Goal: Task Accomplishment & Management: Complete application form

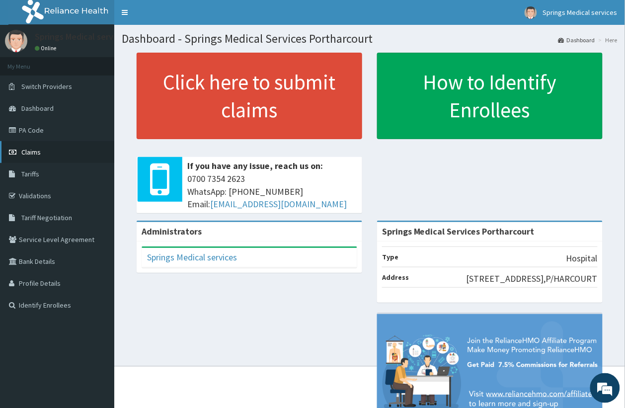
click at [39, 153] on span "Claims" at bounding box center [30, 152] width 19 height 9
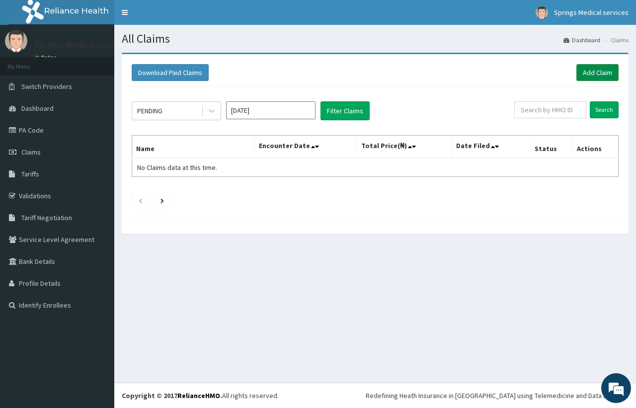
click at [607, 75] on link "Add Claim" at bounding box center [598, 72] width 42 height 17
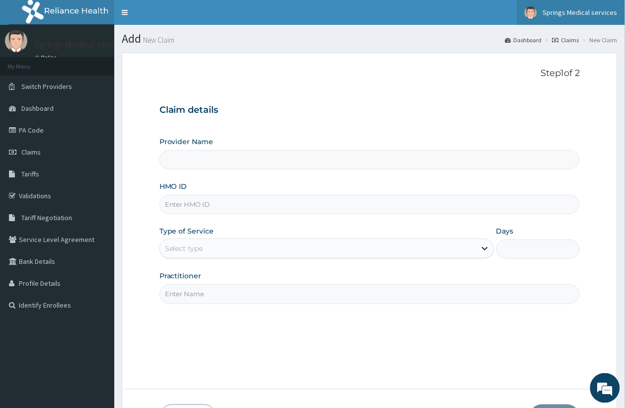
type input "Springs Medical Services Portharcourt"
click at [214, 205] on input "HMO ID" at bounding box center [370, 204] width 421 height 19
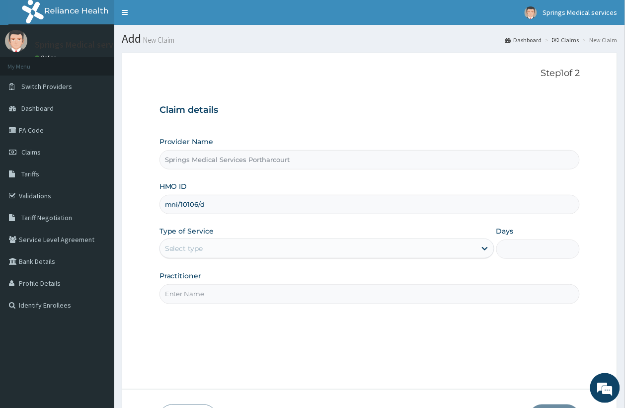
type input "mni/10106/d"
click at [202, 251] on div "Select type" at bounding box center [184, 249] width 38 height 10
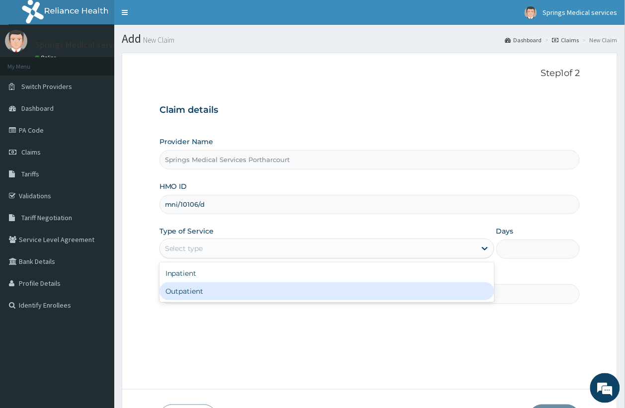
click at [210, 295] on div "Outpatient" at bounding box center [327, 291] width 335 height 18
type input "1"
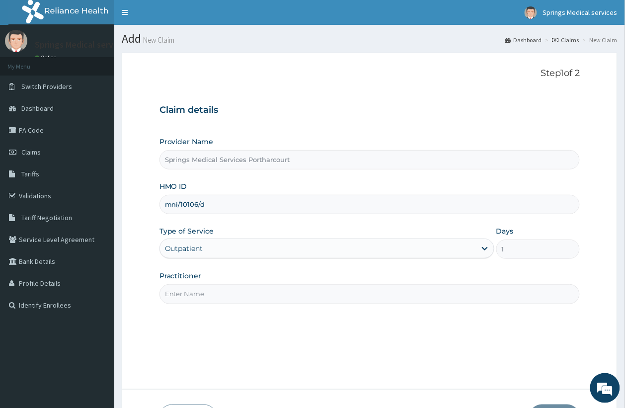
click at [235, 291] on input "Practitioner" at bounding box center [370, 293] width 421 height 19
type input "Tony"
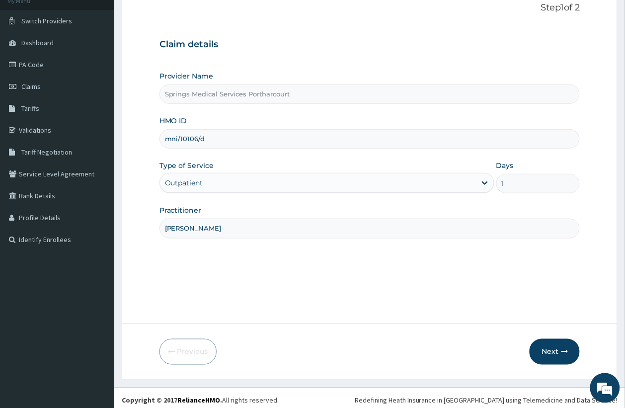
scroll to position [71, 0]
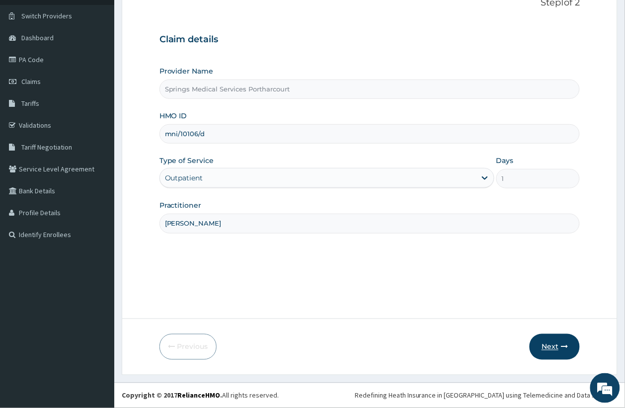
click at [563, 345] on icon "button" at bounding box center [564, 346] width 7 height 7
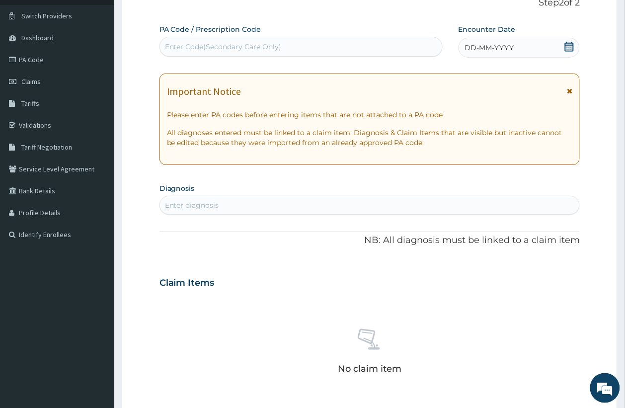
click at [573, 45] on icon at bounding box center [569, 47] width 9 height 10
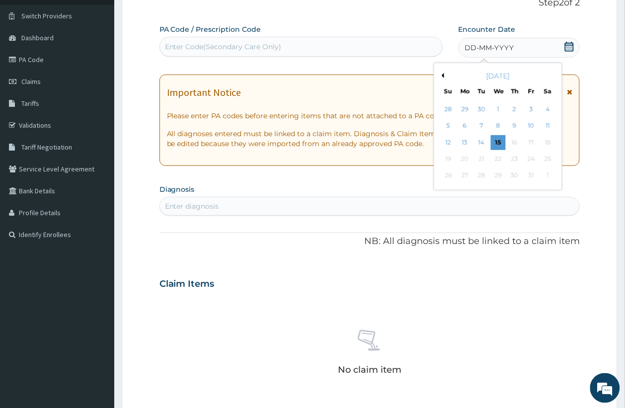
click at [442, 75] on button "Previous Month" at bounding box center [441, 75] width 5 height 5
click at [445, 76] on div "August 2025" at bounding box center [498, 76] width 120 height 10
click at [553, 76] on button "Next Month" at bounding box center [554, 75] width 5 height 5
click at [445, 78] on div "September 2025" at bounding box center [498, 76] width 120 height 10
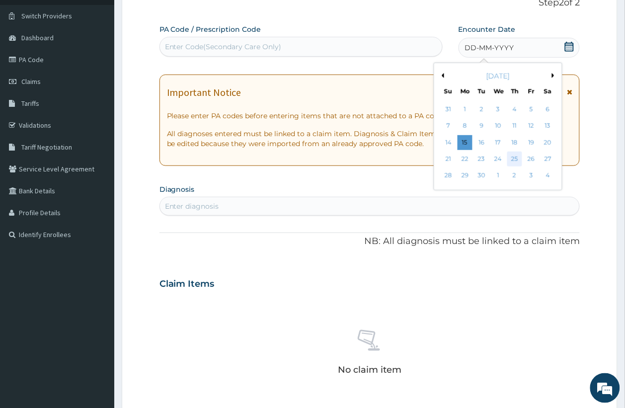
click at [515, 158] on div "25" at bounding box center [515, 159] width 15 height 15
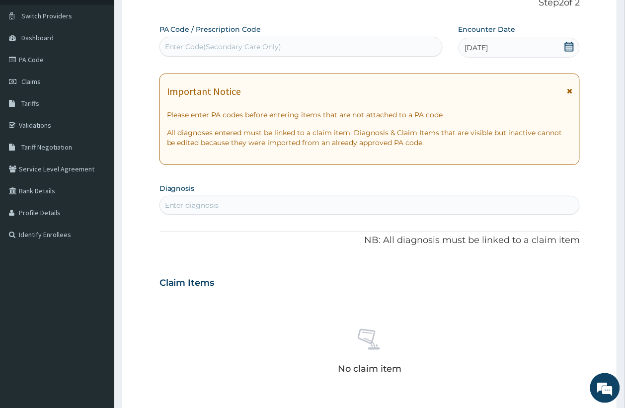
click at [227, 204] on div "Enter diagnosis" at bounding box center [370, 205] width 420 height 16
type input "p"
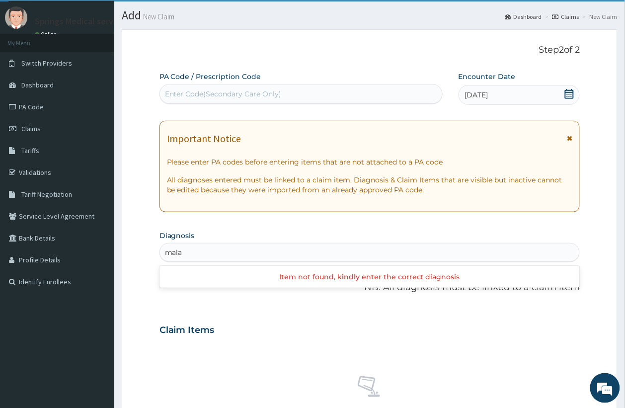
scroll to position [0, 0]
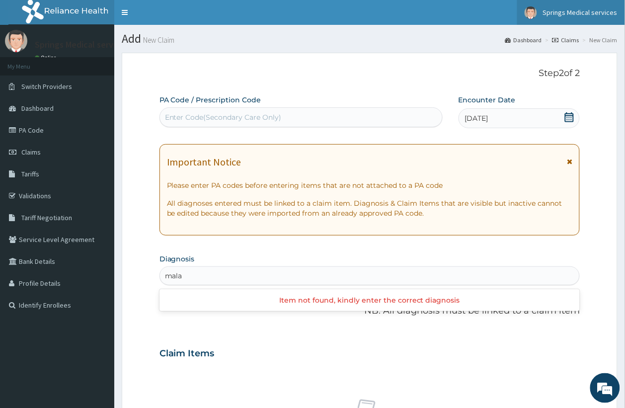
type input "mala"
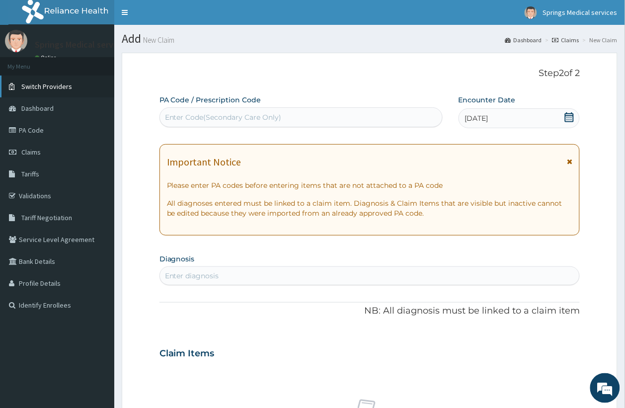
click at [55, 85] on span "Switch Providers" at bounding box center [46, 86] width 51 height 9
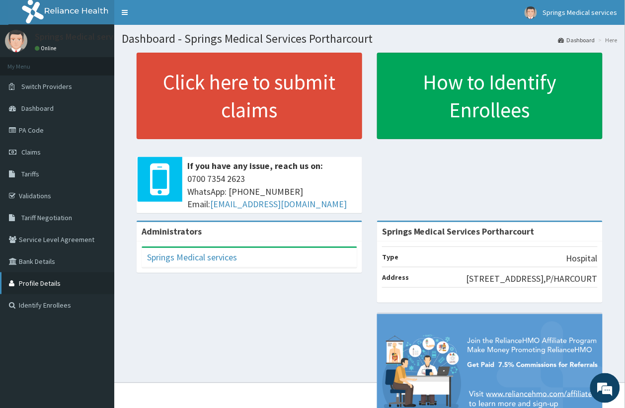
click at [45, 282] on link "Profile Details" at bounding box center [57, 283] width 114 height 22
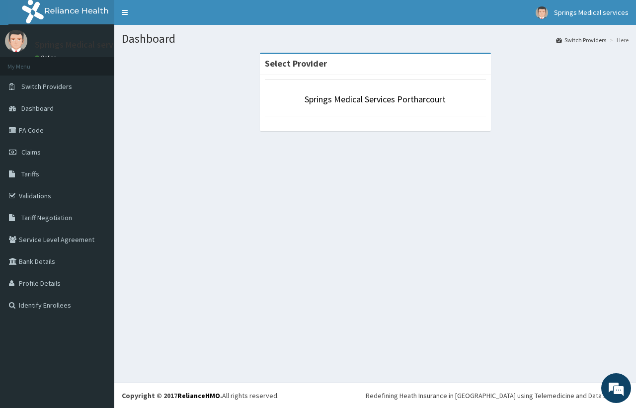
click at [591, 36] on link "Switch Providers" at bounding box center [581, 40] width 50 height 8
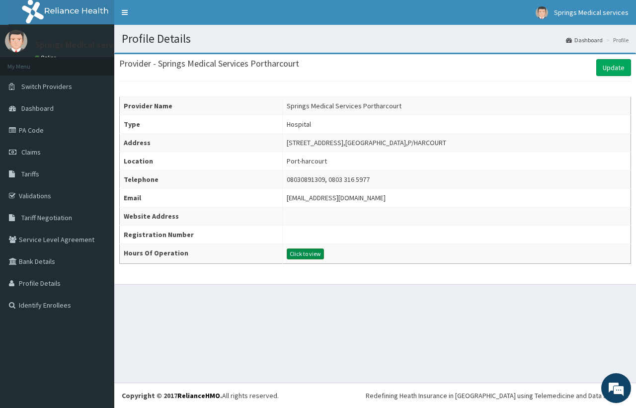
click at [287, 254] on button "Click to view" at bounding box center [305, 254] width 37 height 11
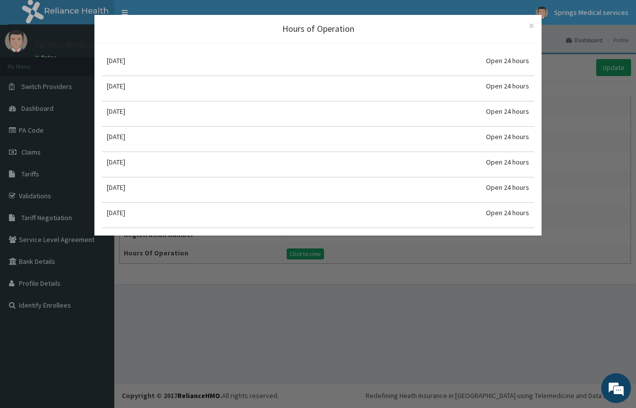
drag, startPoint x: 221, startPoint y: 313, endPoint x: 230, endPoint y: 313, distance: 8.5
click at [222, 313] on div "Hours of Operation × Close Monday Open 24 hours Tuesday Open 24 hours Wednesday…" at bounding box center [318, 204] width 636 height 408
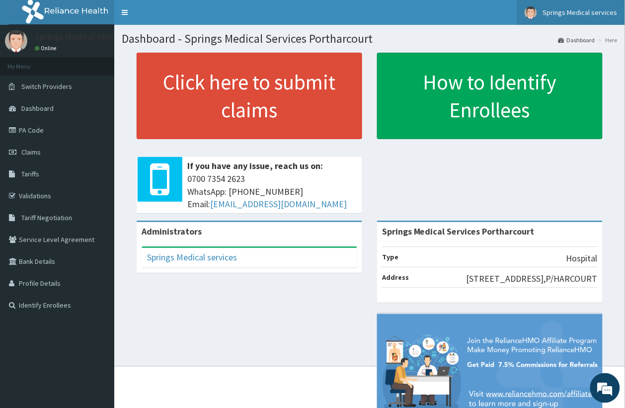
click at [572, 11] on span "Springs Medical services" at bounding box center [580, 12] width 75 height 9
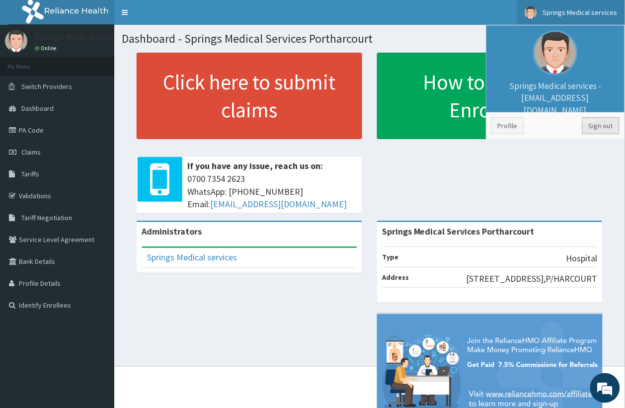
click at [605, 127] on link "Sign out" at bounding box center [601, 125] width 37 height 17
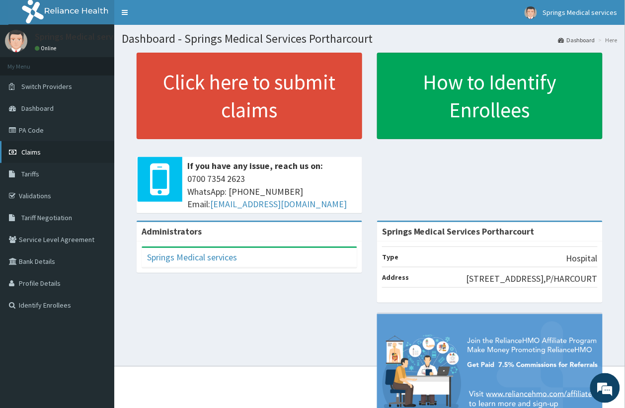
click at [31, 149] on span "Claims" at bounding box center [30, 152] width 19 height 9
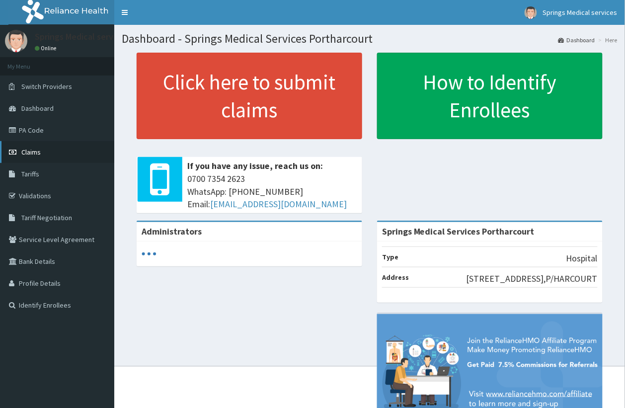
click at [35, 150] on span "Claims" at bounding box center [30, 152] width 19 height 9
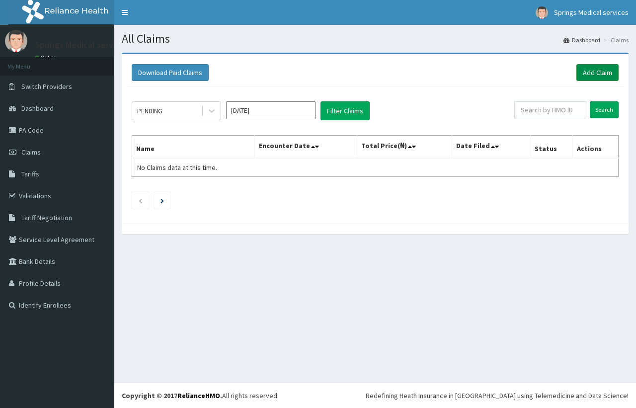
click at [592, 71] on link "Add Claim" at bounding box center [598, 72] width 42 height 17
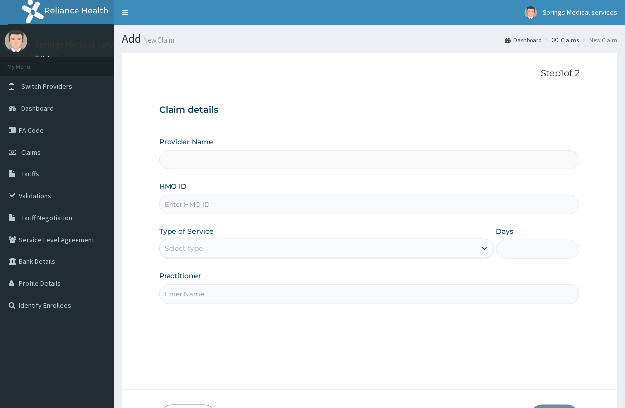
type input "Springs Medical Services Portharcourt"
click at [248, 205] on input "HMO ID" at bounding box center [370, 204] width 421 height 19
type input "MNI/10102/D"
click at [347, 256] on div "Select type" at bounding box center [318, 249] width 316 height 16
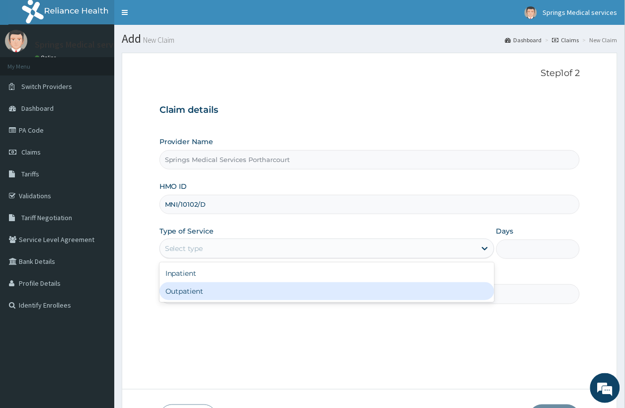
click at [202, 292] on div "Outpatient" at bounding box center [327, 291] width 335 height 18
type input "1"
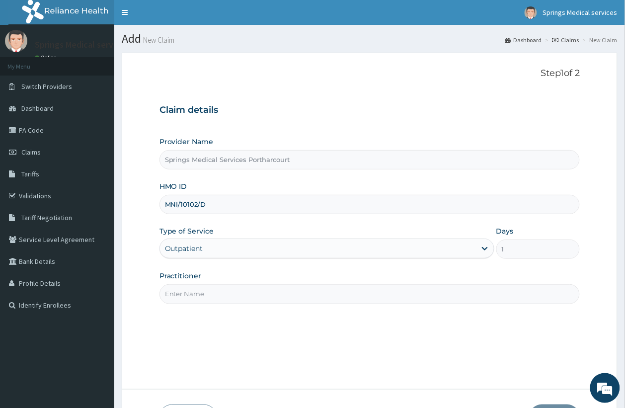
click at [222, 297] on input "Practitioner" at bounding box center [370, 293] width 421 height 19
type input "[PERSON_NAME]"
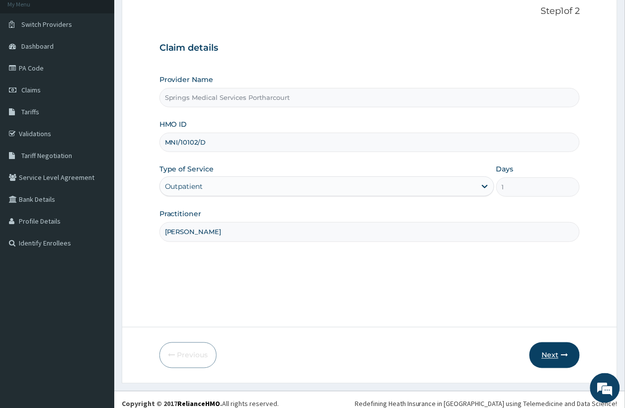
click at [557, 355] on button "Next" at bounding box center [555, 355] width 50 height 26
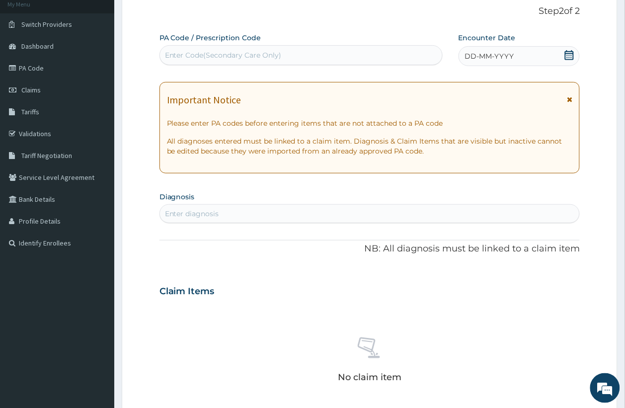
click at [572, 54] on icon at bounding box center [569, 55] width 9 height 10
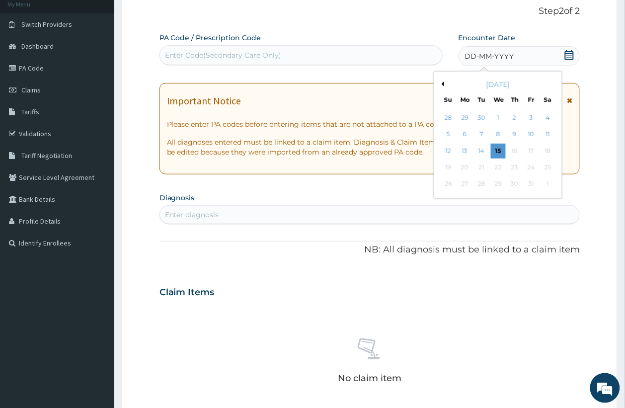
click at [444, 83] on button "Previous Month" at bounding box center [441, 84] width 5 height 5
click at [496, 151] on div "13" at bounding box center [498, 151] width 15 height 15
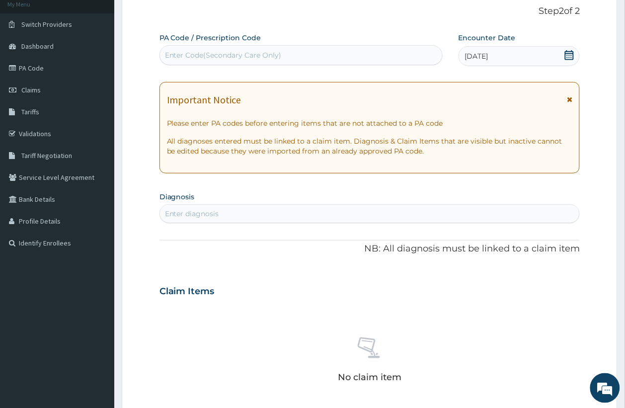
click at [196, 214] on div "Enter diagnosis" at bounding box center [192, 214] width 54 height 10
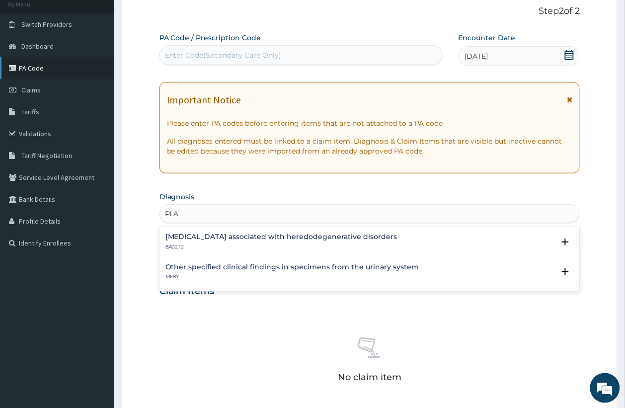
type input "PLA"
click at [36, 60] on link "PA Code" at bounding box center [57, 68] width 114 height 22
